Goal: Communication & Community: Answer question/provide support

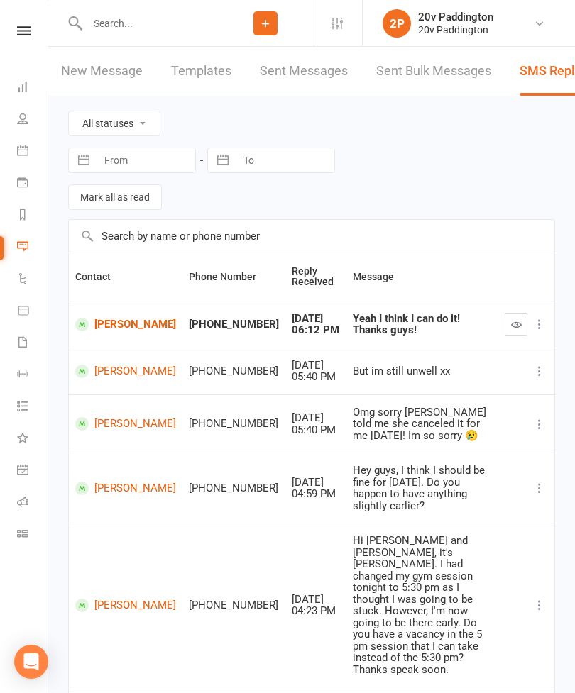
click at [30, 153] on link "Calendar" at bounding box center [33, 152] width 32 height 32
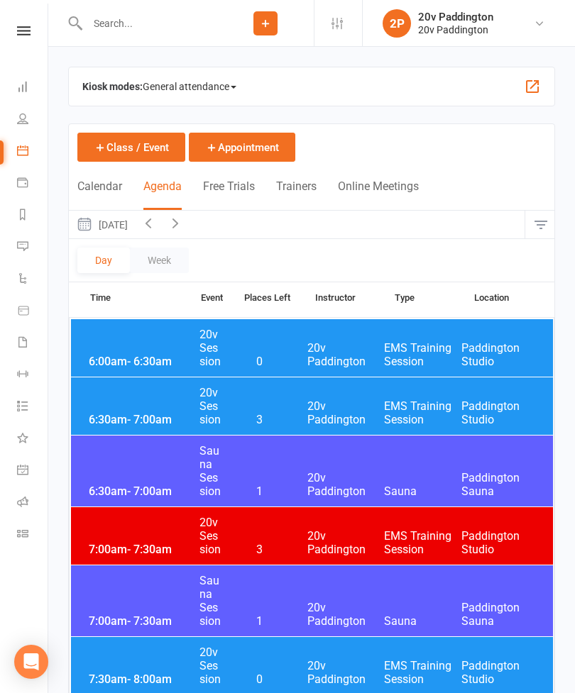
click at [135, 230] on button "Thursday, Sep 11, 2025" at bounding box center [102, 225] width 66 height 28
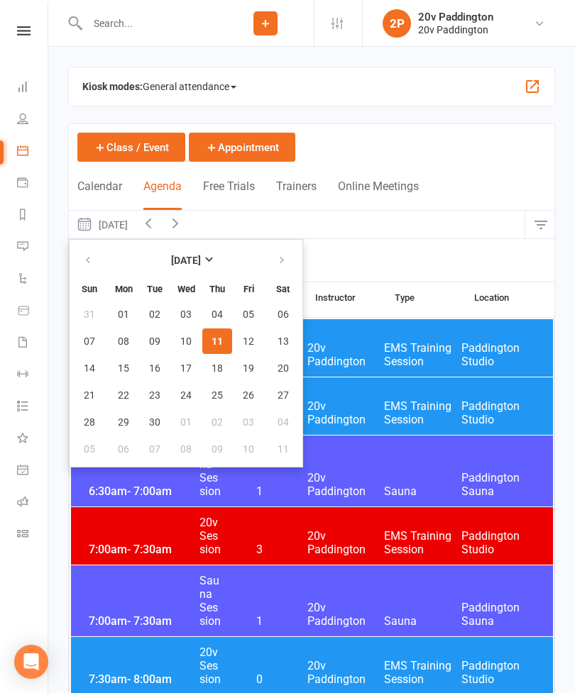
click at [224, 342] on button "11" at bounding box center [217, 342] width 30 height 26
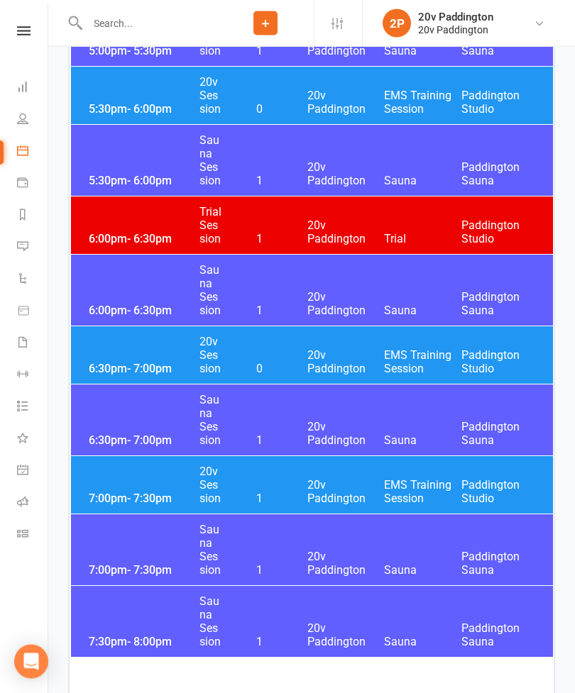
click at [336, 364] on span "20v Paddington" at bounding box center [345, 362] width 77 height 27
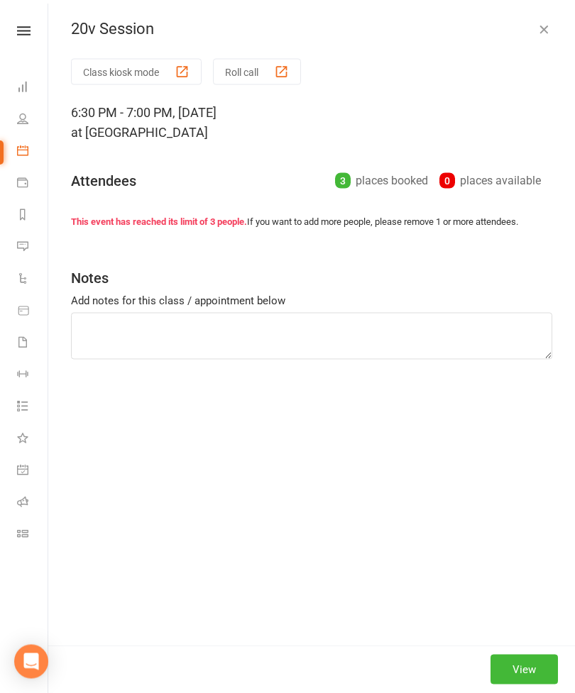
scroll to position [2823, 0]
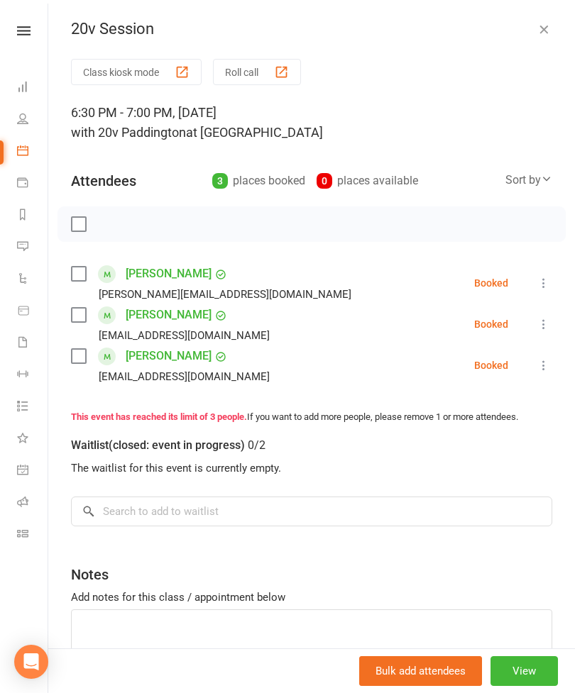
click at [197, 272] on link "Michelle Campbell" at bounding box center [169, 274] width 86 height 23
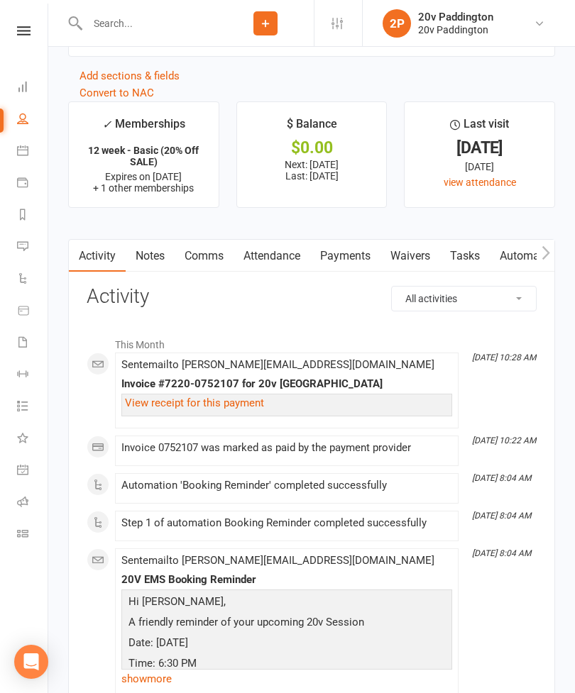
click at [211, 267] on link "Comms" at bounding box center [204, 256] width 59 height 33
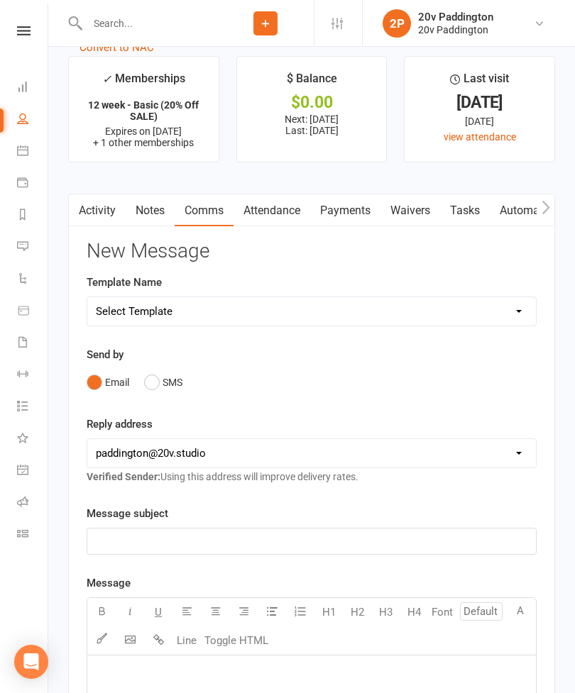
click at [163, 394] on button "SMS" at bounding box center [163, 382] width 38 height 27
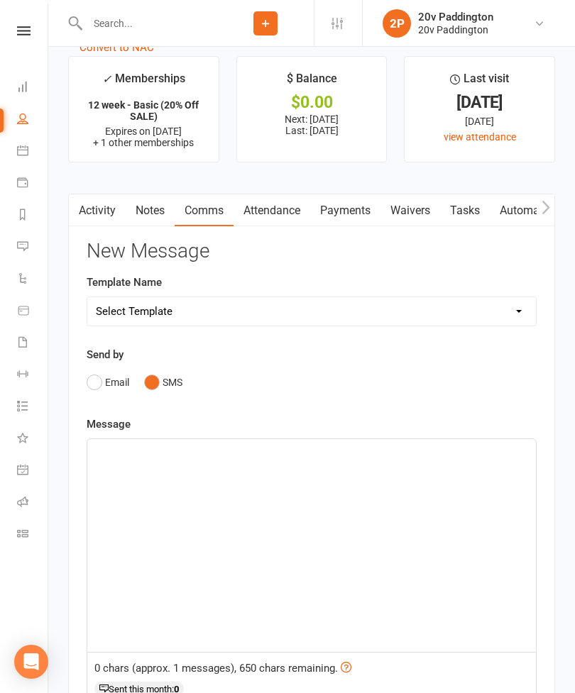
click at [277, 510] on div "﻿" at bounding box center [311, 545] width 448 height 213
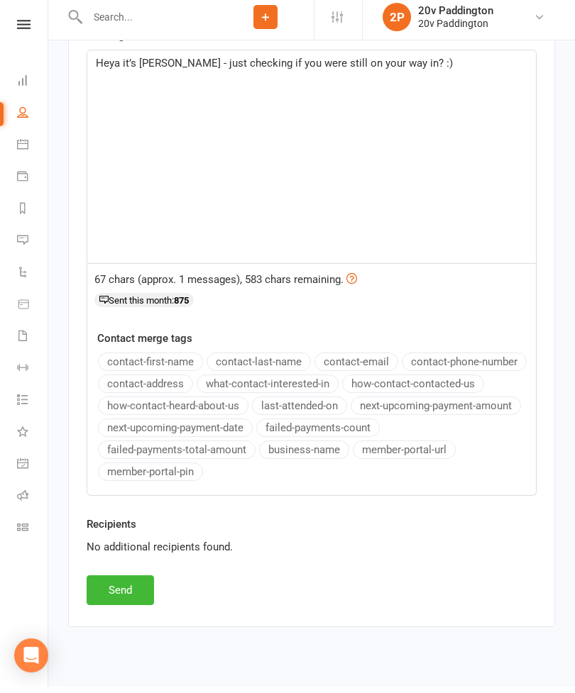
scroll to position [2264, 0]
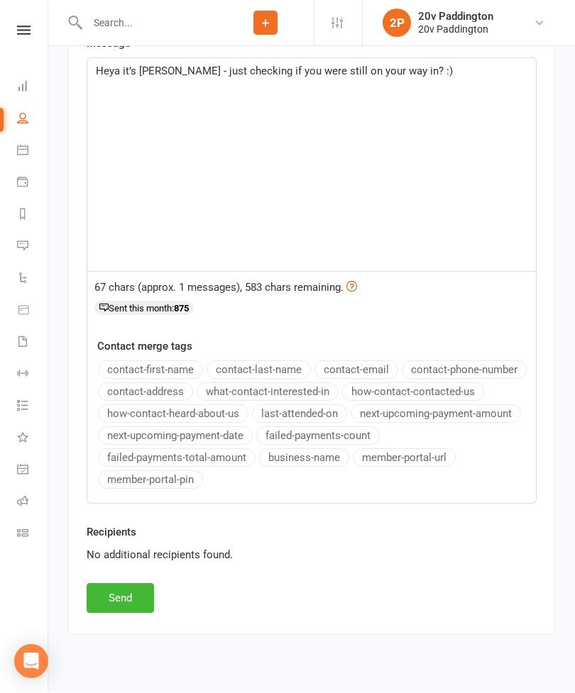
click at [103, 610] on button "Send" at bounding box center [120, 599] width 67 height 30
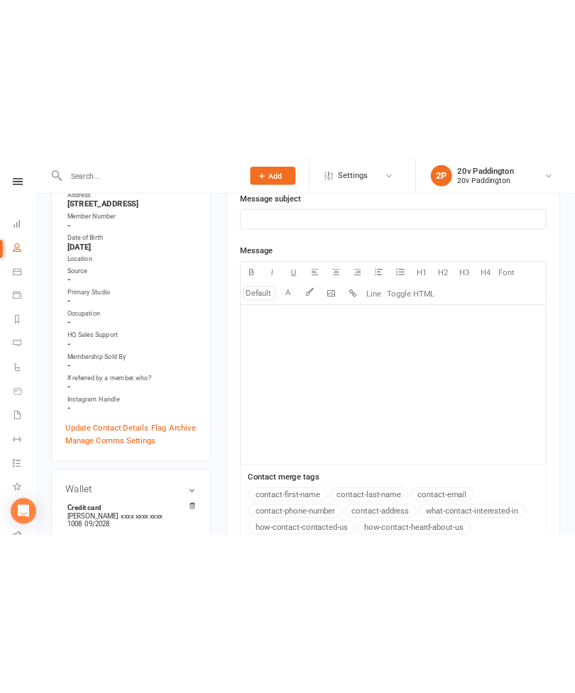
scroll to position [2265, 0]
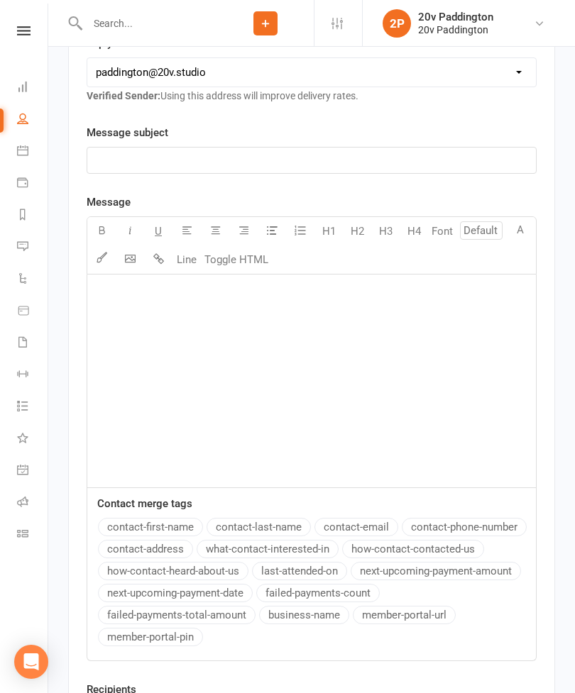
click at [10, 238] on li "Messages 1" at bounding box center [24, 248] width 48 height 32
click at [33, 250] on link "Messages 1" at bounding box center [33, 248] width 32 height 32
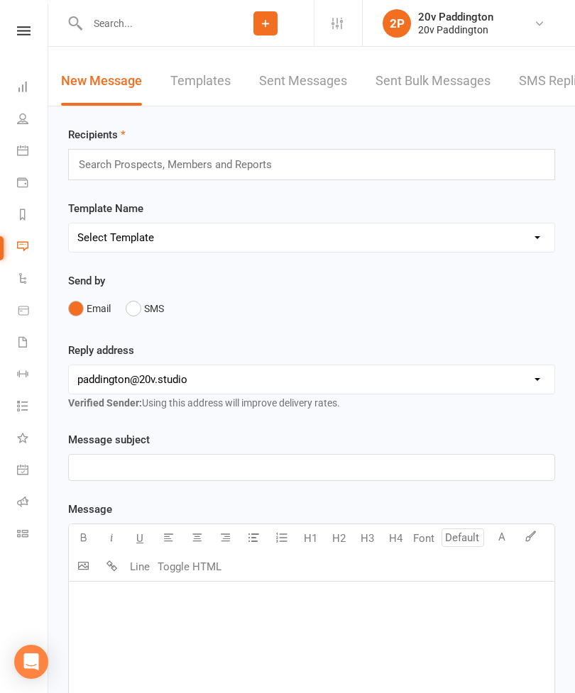
click at [543, 94] on link "SMS Replies 1" at bounding box center [561, 81] width 85 height 49
